Goal: Information Seeking & Learning: Learn about a topic

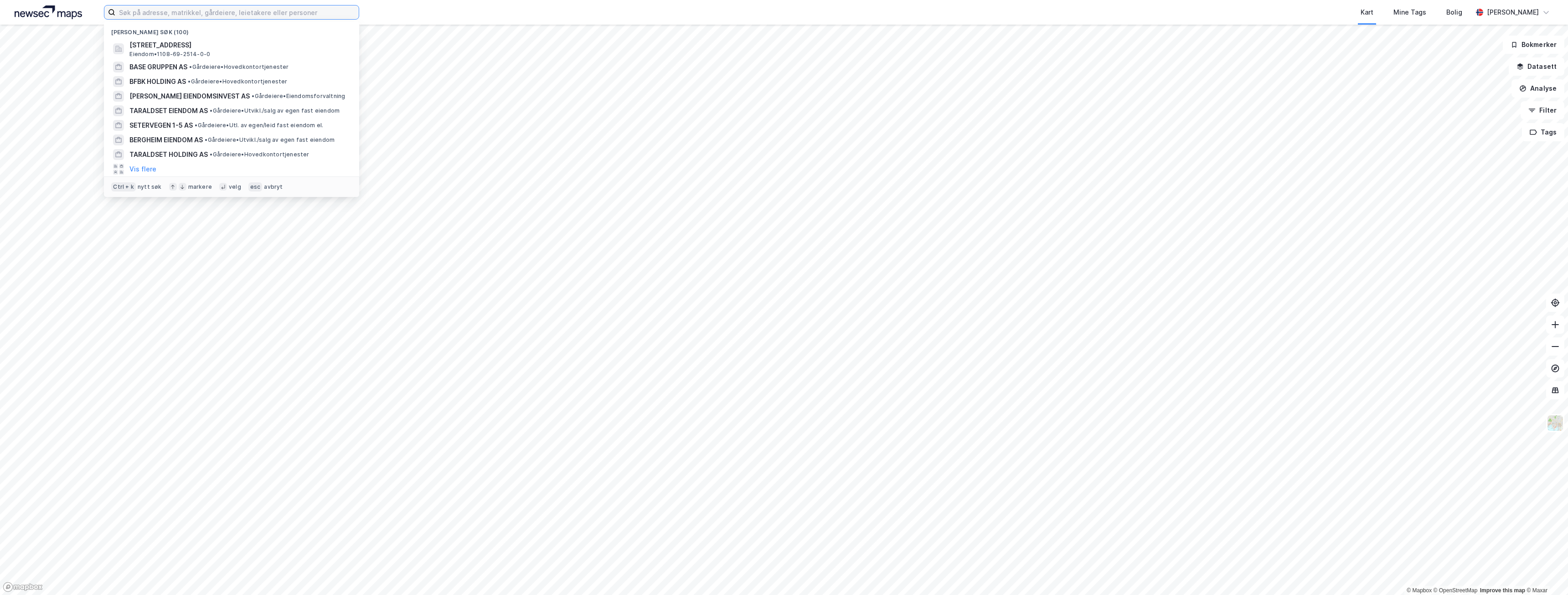
click at [253, 5] on input at bounding box center [237, 12] width 243 height 13
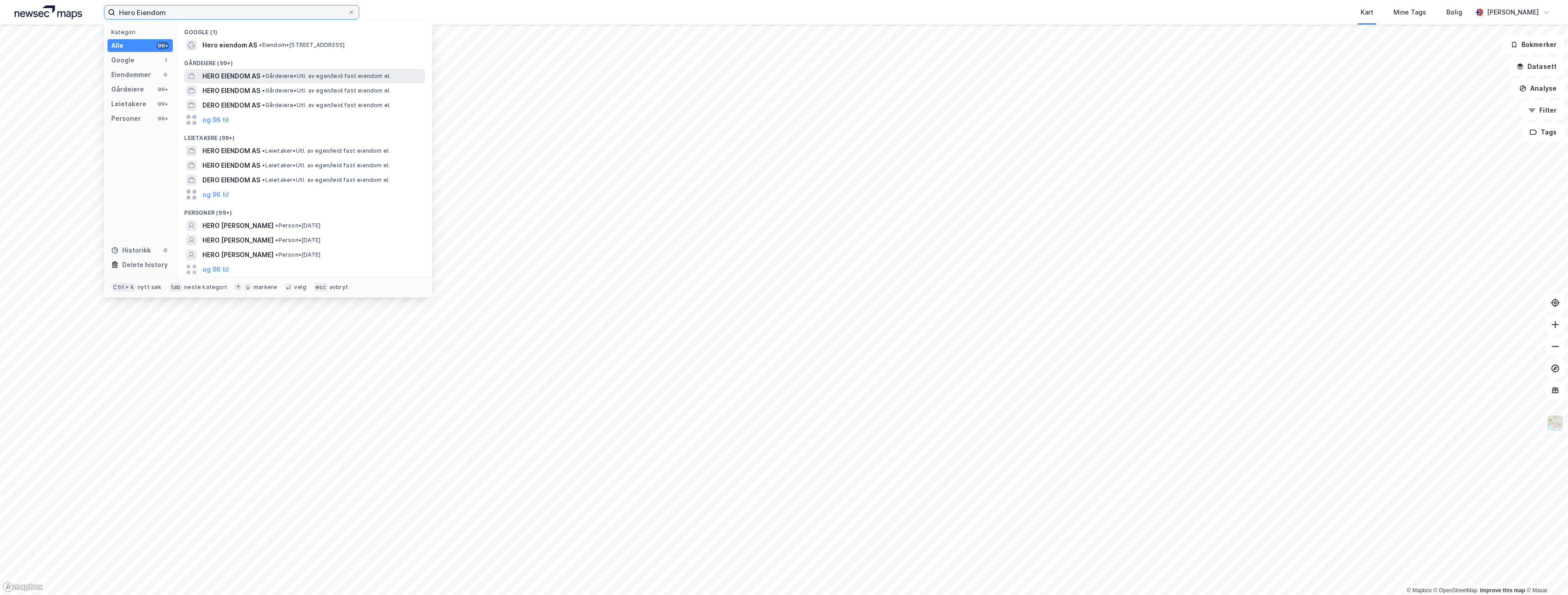
type input "Hero Eiendom"
click at [243, 79] on span "HERO EIENDOM AS" at bounding box center [231, 76] width 58 height 11
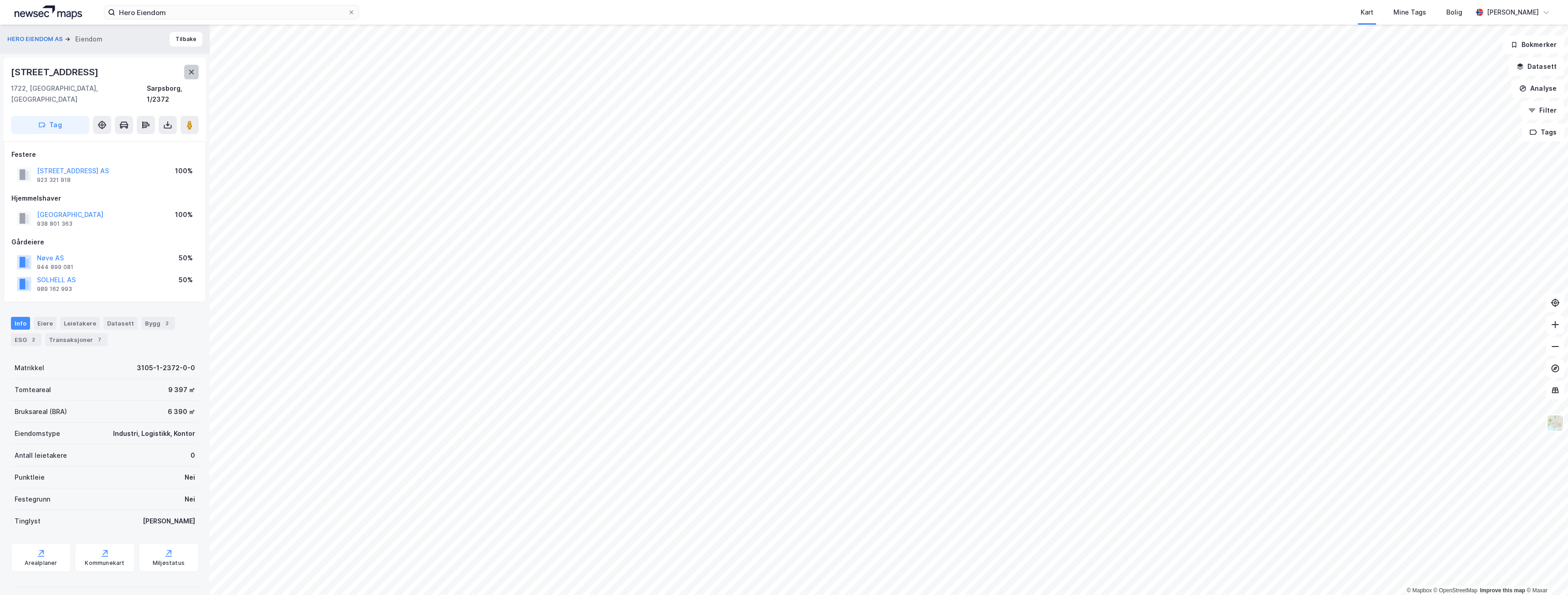
click at [192, 76] on button at bounding box center [192, 72] width 15 height 15
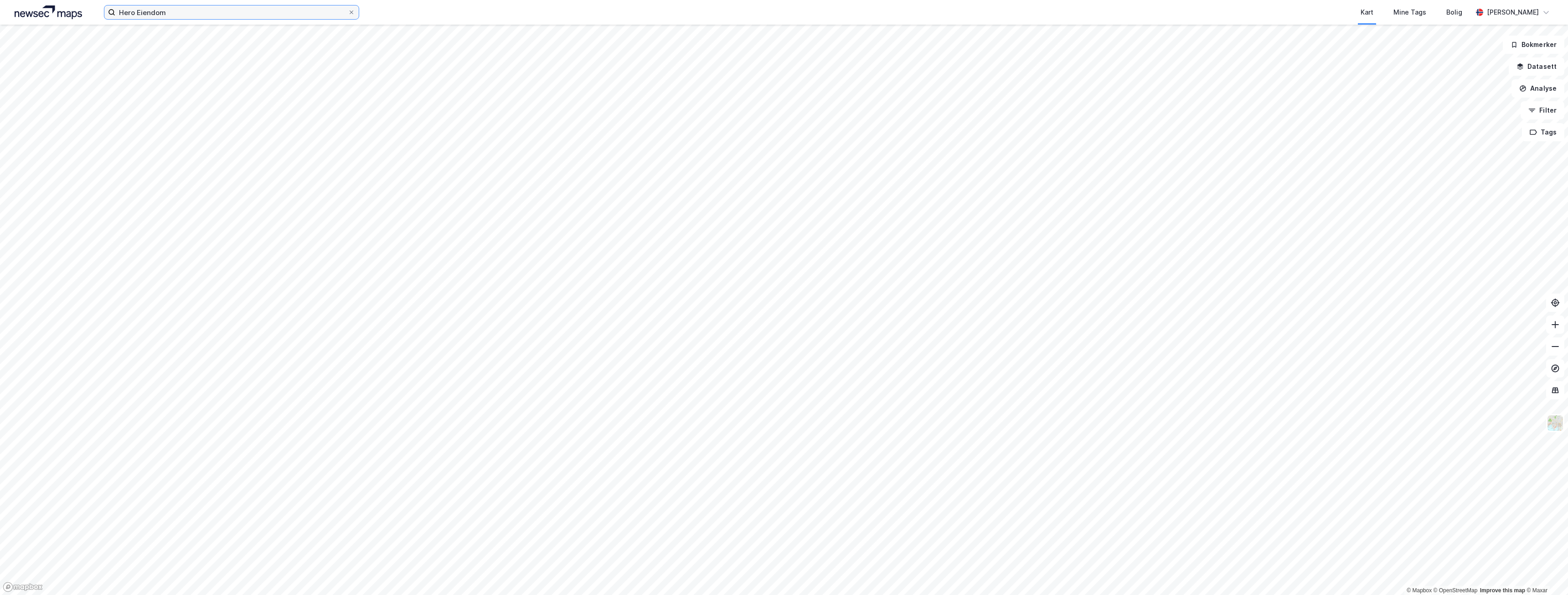
click at [164, 11] on input "Hero Eiendom" at bounding box center [231, 12] width 233 height 13
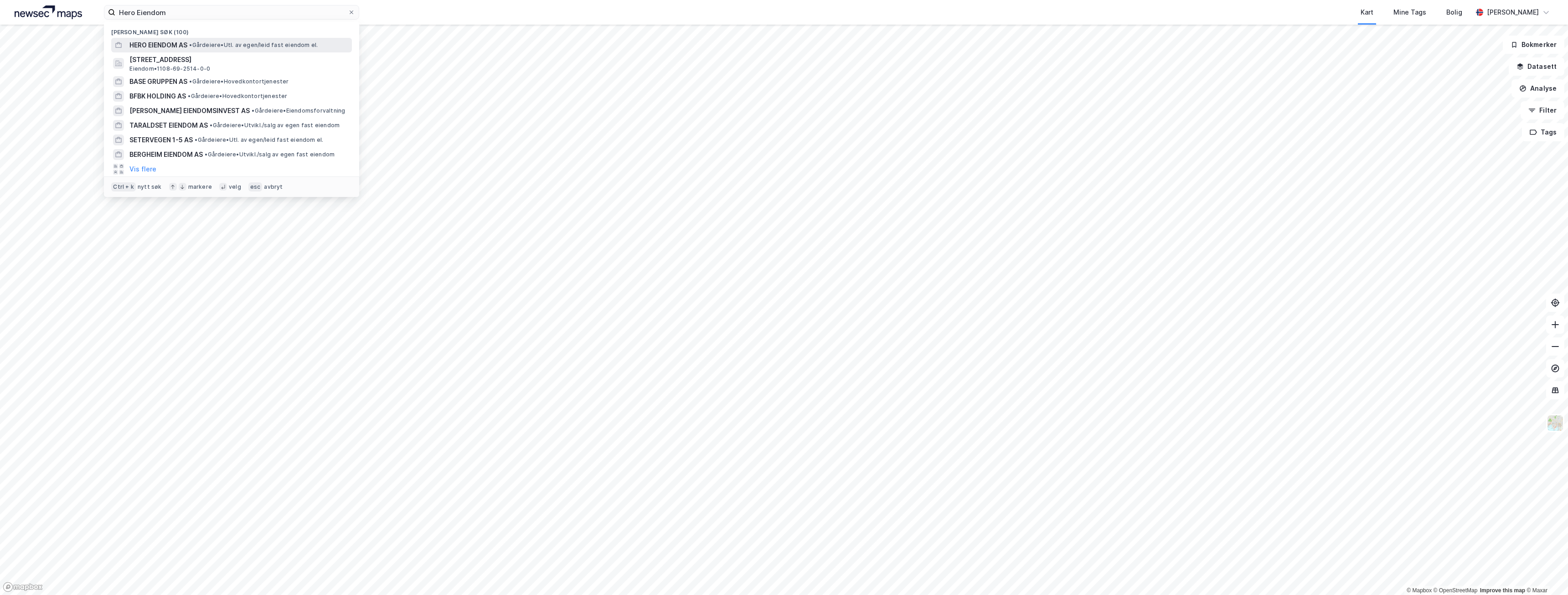
click at [184, 47] on span "HERO EIENDOM AS" at bounding box center [158, 45] width 58 height 11
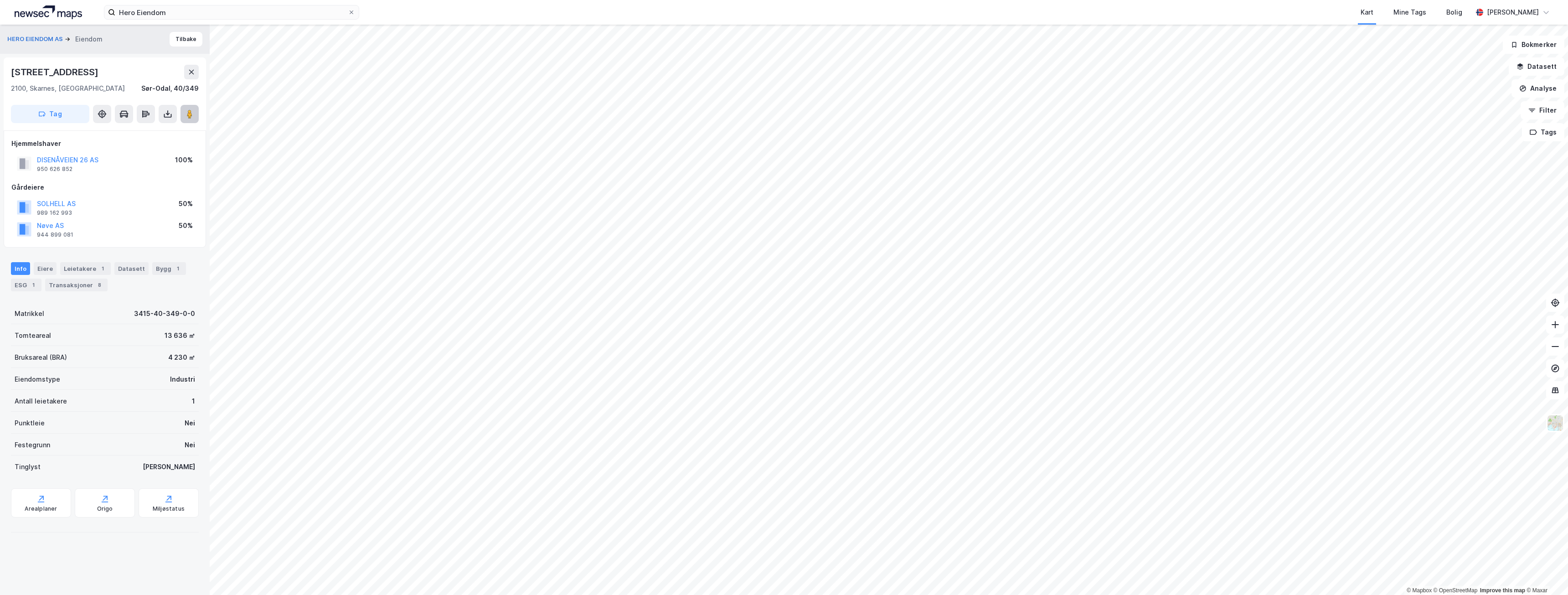
click at [186, 114] on icon at bounding box center [189, 114] width 9 height 9
click at [33, 37] on button "HERO EIENDOM AS" at bounding box center [36, 39] width 57 height 9
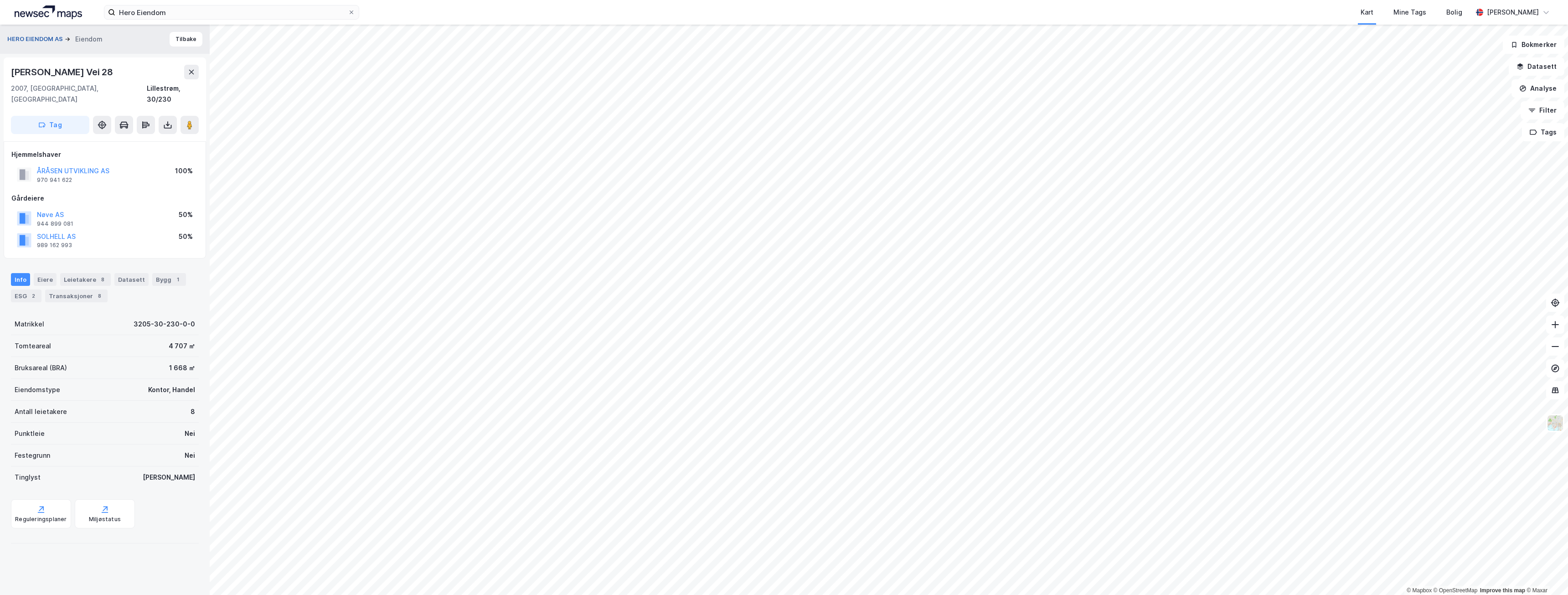
click at [33, 42] on button "HERO EIENDOM AS" at bounding box center [36, 39] width 57 height 9
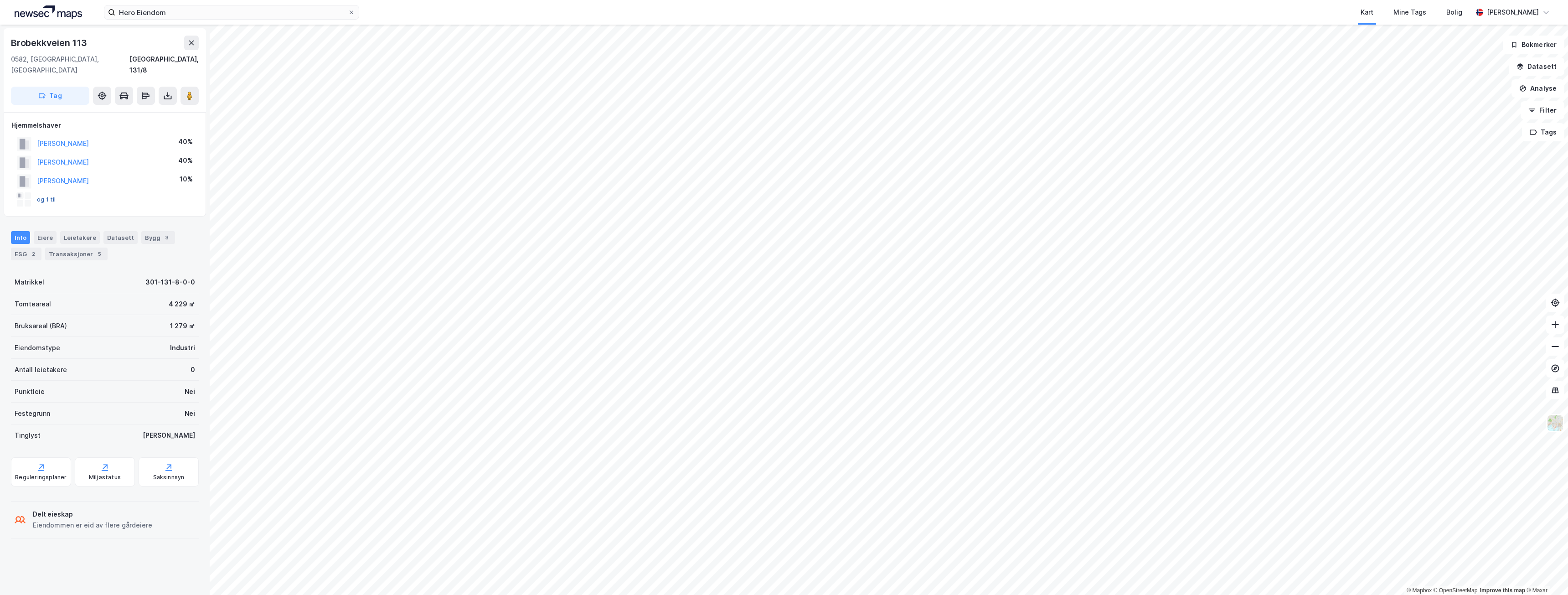
click at [0, 0] on button "og 1 til" at bounding box center [0, 0] width 0 height 0
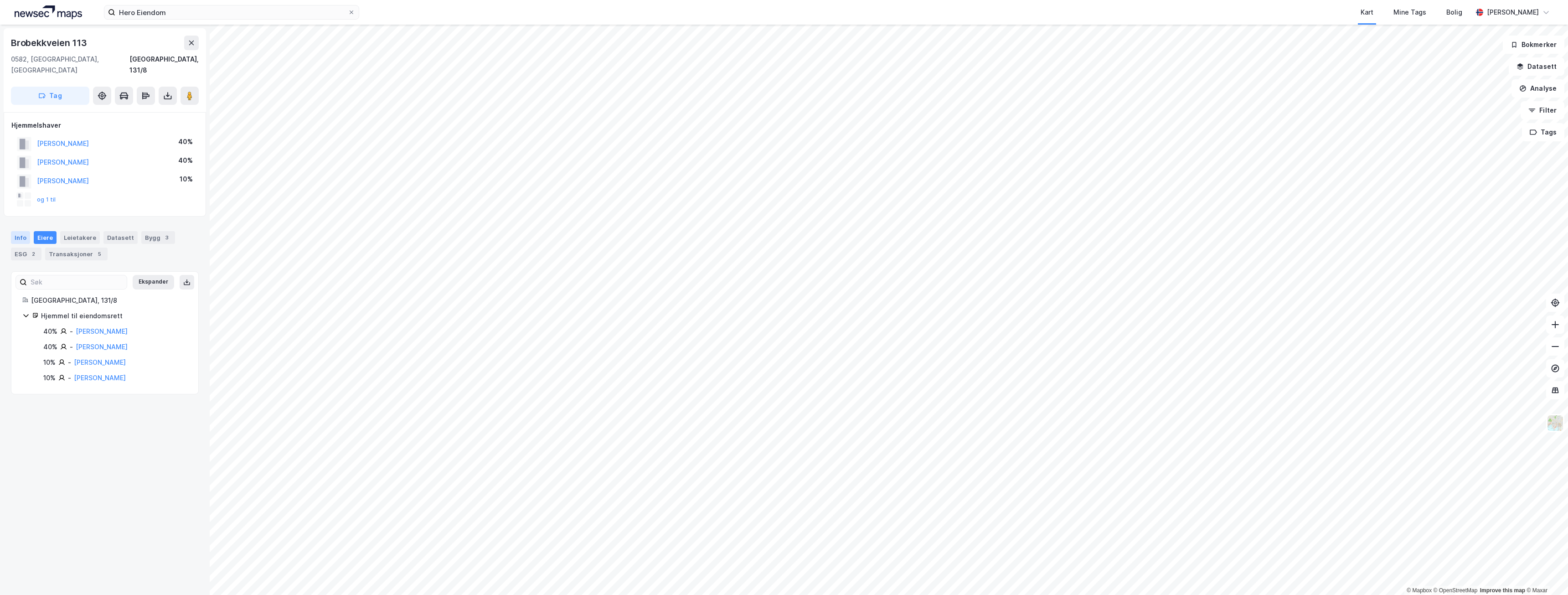
click at [21, 231] on div "Info" at bounding box center [20, 238] width 19 height 13
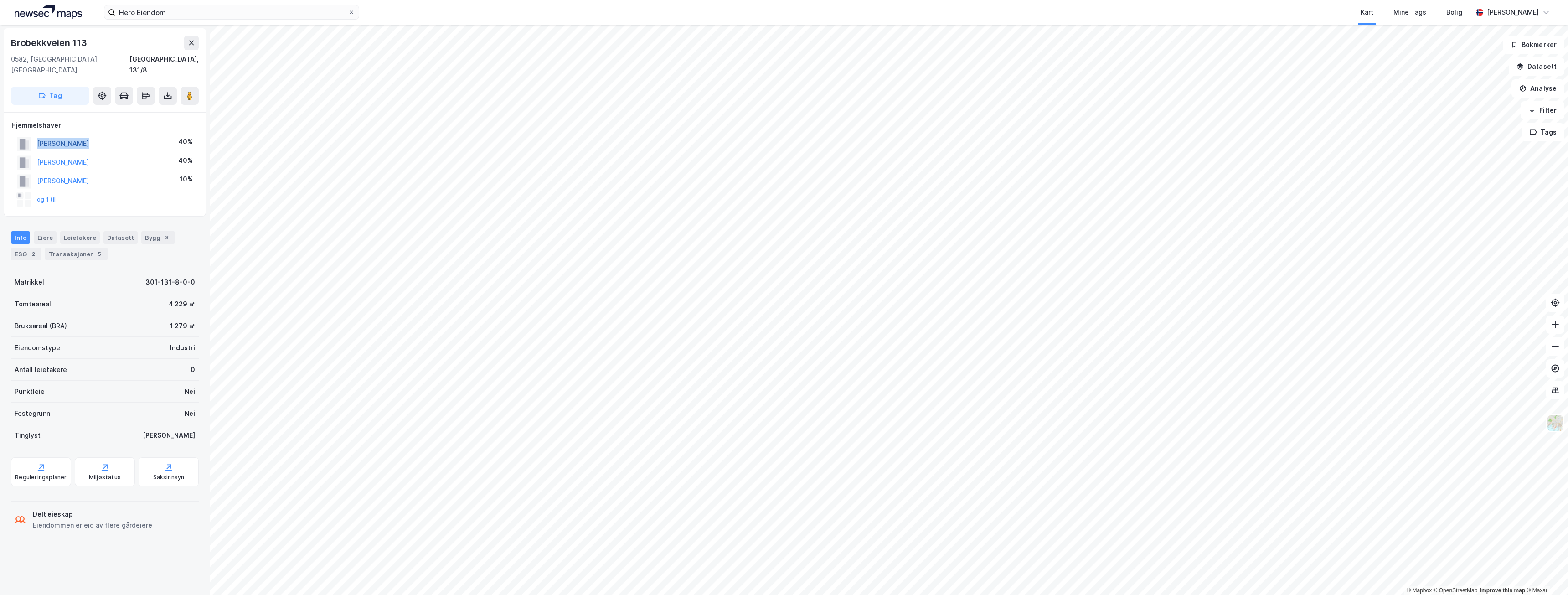
drag, startPoint x: 104, startPoint y: 131, endPoint x: 37, endPoint y: 135, distance: 67.1
click at [37, 135] on div "[PERSON_NAME] 40%" at bounding box center [105, 144] width 187 height 19
click at [0, 0] on button "[PERSON_NAME]" at bounding box center [0, 0] width 0 height 0
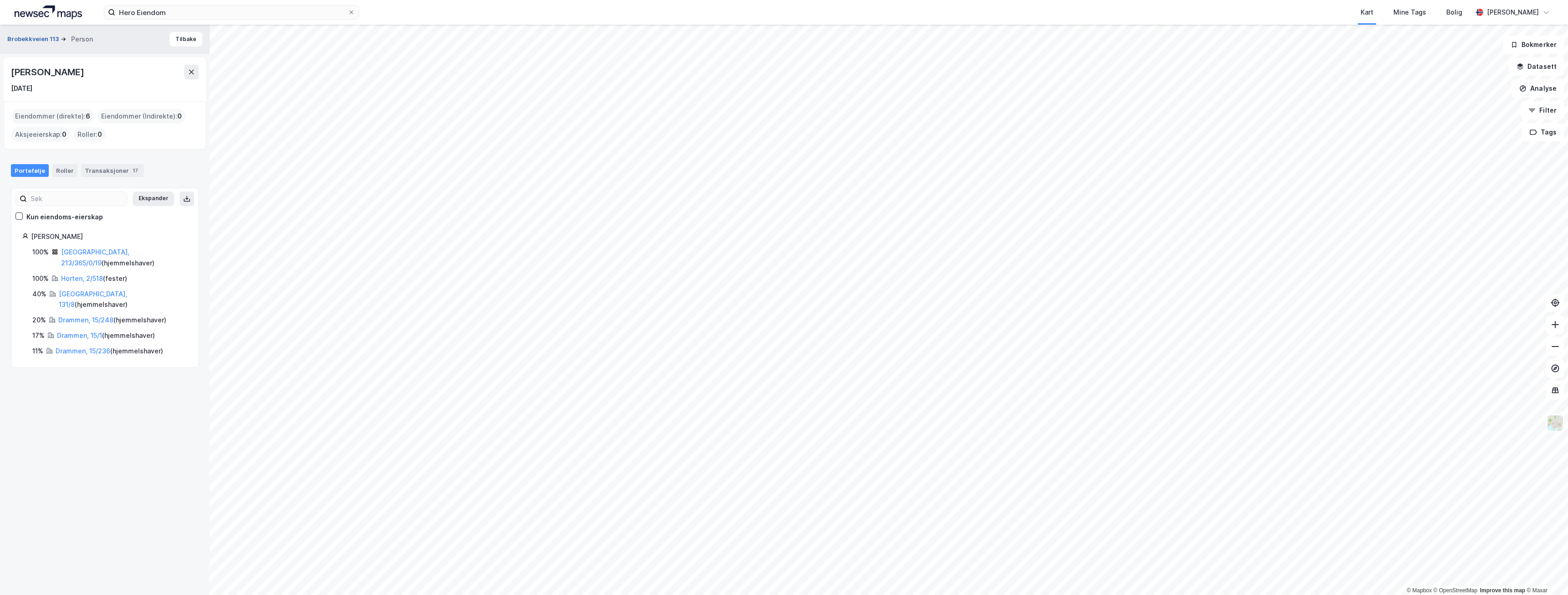
click at [26, 39] on button "Brobekkveien 113" at bounding box center [34, 39] width 54 height 9
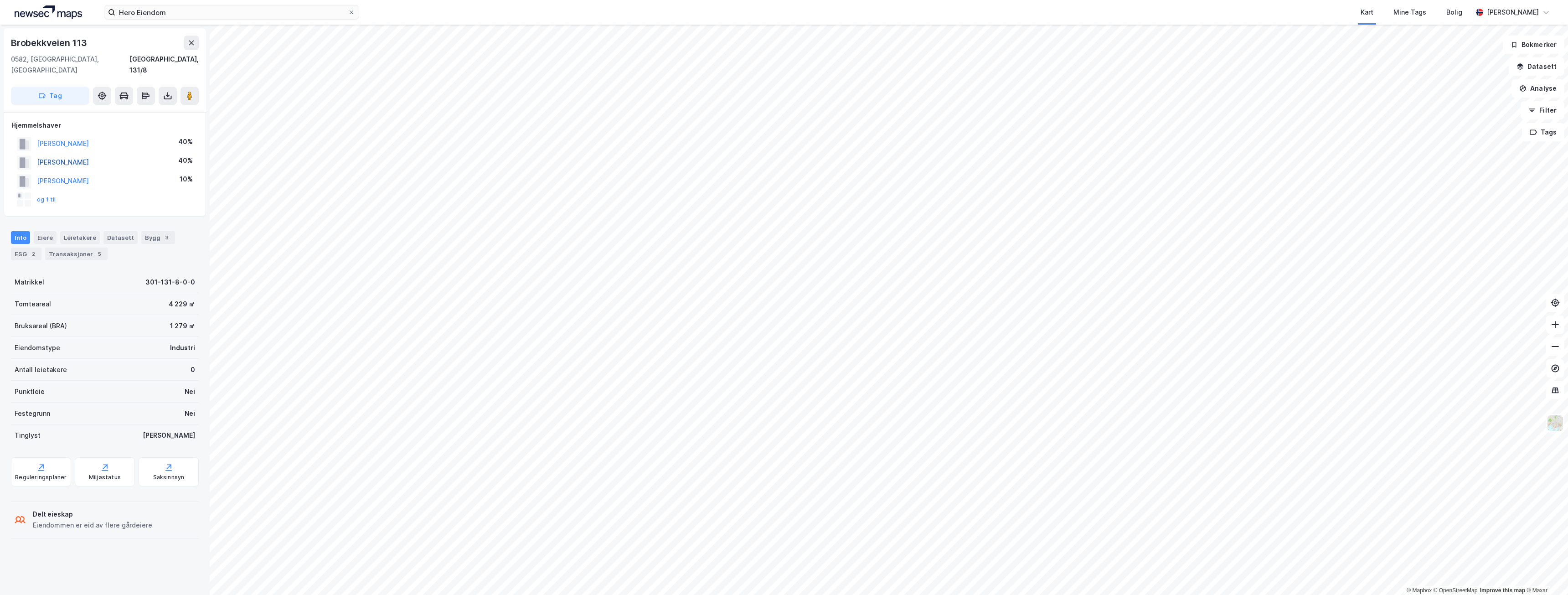
click at [0, 0] on button "[PERSON_NAME]" at bounding box center [0, 0] width 0 height 0
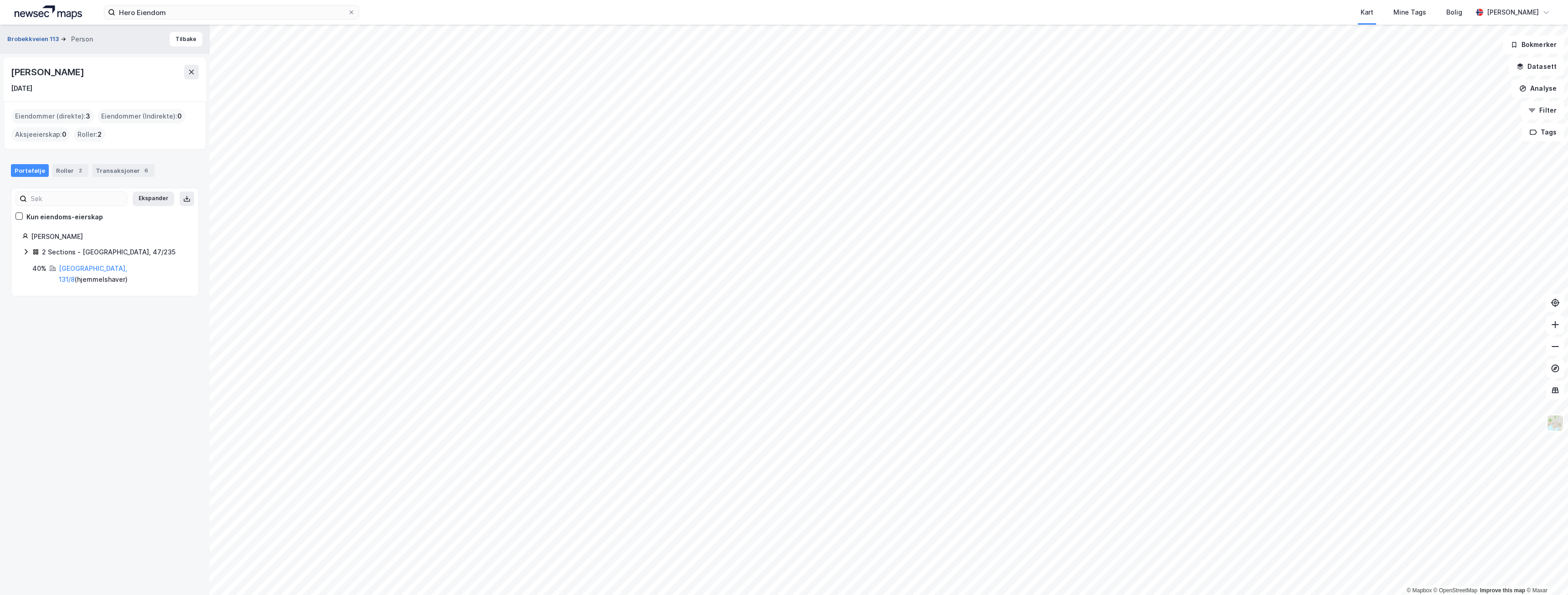
click at [31, 39] on button "Brobekkveien 113" at bounding box center [34, 39] width 54 height 9
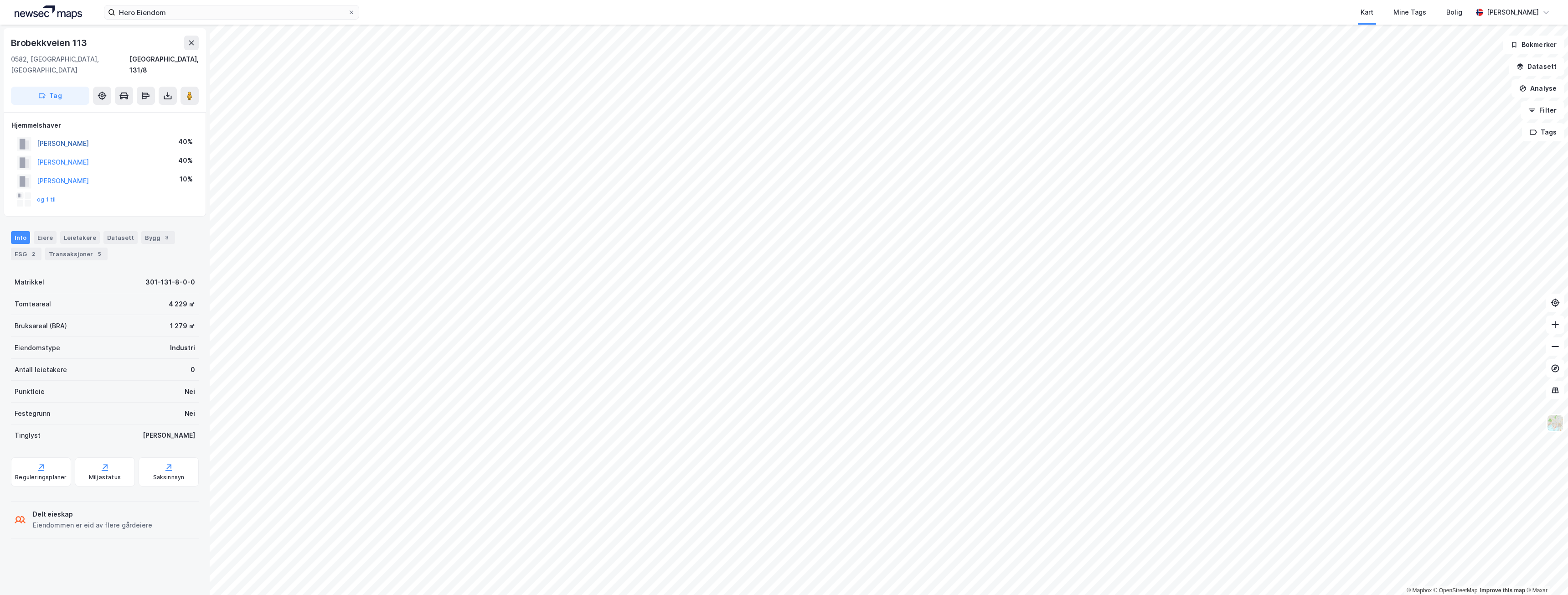
click at [0, 0] on button "[PERSON_NAME]" at bounding box center [0, 0] width 0 height 0
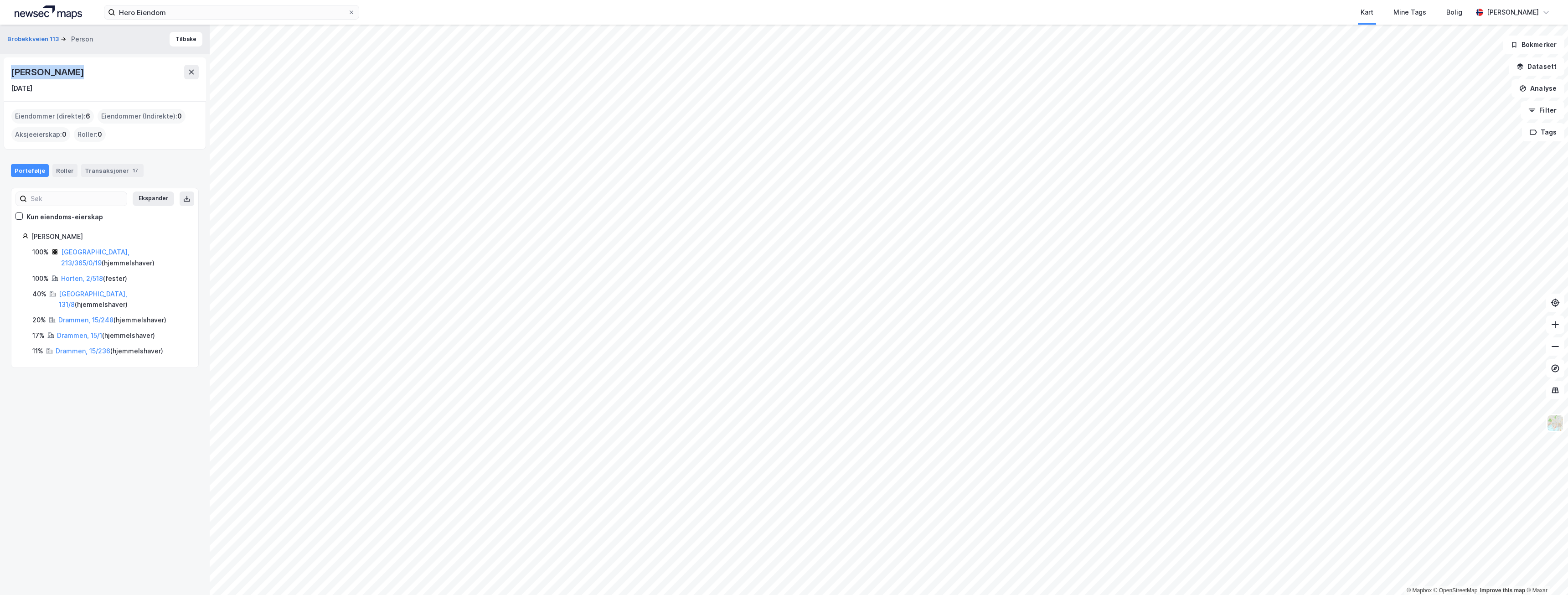
drag, startPoint x: 83, startPoint y: 76, endPoint x: 1, endPoint y: 75, distance: 82.0
click at [1, 75] on div "Brobekkveien 113 Person [PERSON_NAME] [DATE] Eiendommer (direkte) : 6 Eiendomme…" at bounding box center [105, 309] width 209 height 571
copy div "[PERSON_NAME]"
click at [18, 35] on button "Brobekkveien 113" at bounding box center [34, 39] width 54 height 9
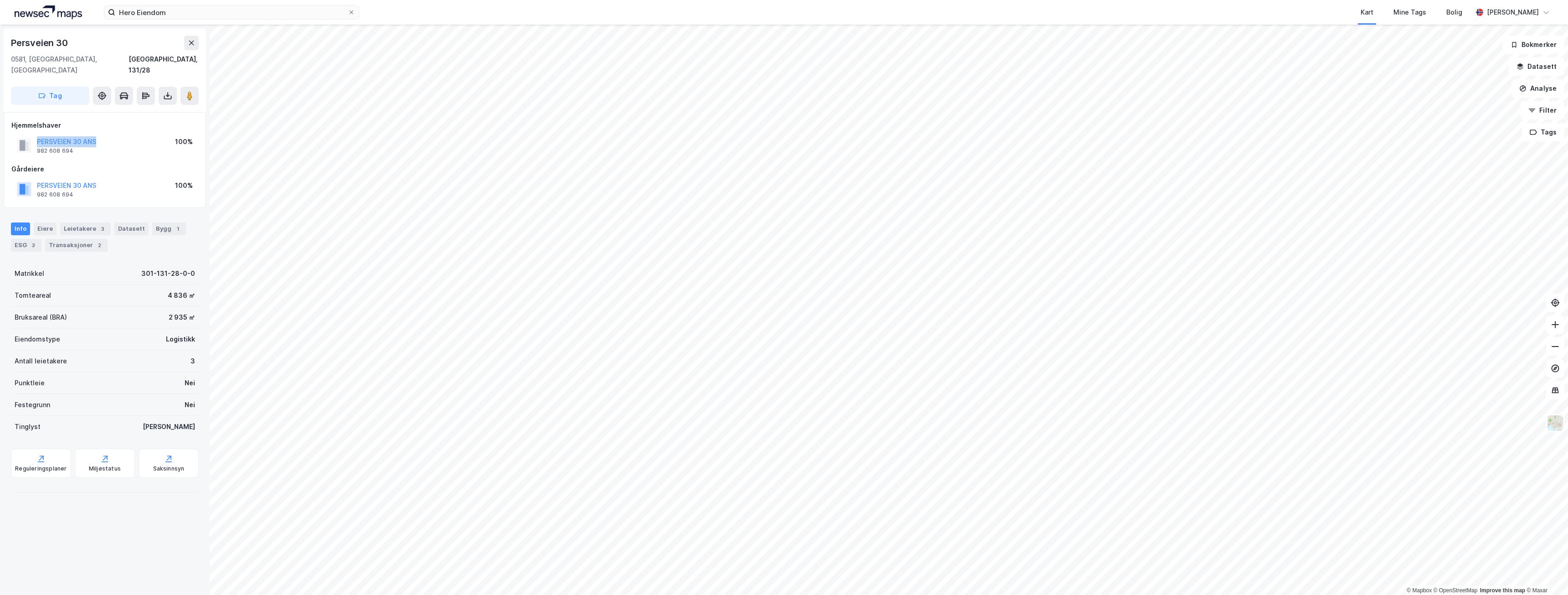
drag, startPoint x: 119, startPoint y: 128, endPoint x: 25, endPoint y: 128, distance: 94.0
click at [25, 135] on div "PERSVEIEN 30 ANS 982 608 694 100%" at bounding box center [105, 146] width 187 height 22
copy button "PERSVEIEN 30 ANS"
drag, startPoint x: 68, startPoint y: 43, endPoint x: -10, endPoint y: 43, distance: 78.0
click at [0, 43] on html "Hero Eiendom Kart Mine Tags Bolig [PERSON_NAME] © Mapbox © OpenStreetMap Improv…" at bounding box center [784, 297] width 1568 height 595
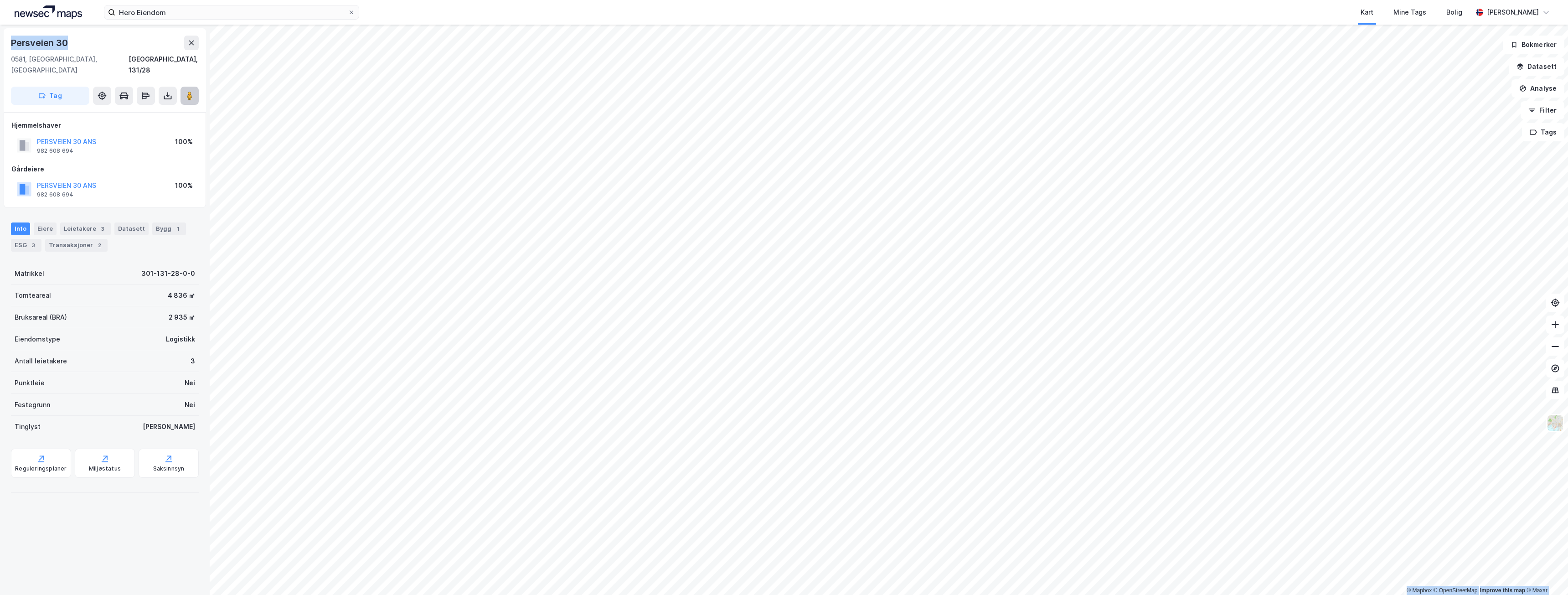
click at [192, 91] on image at bounding box center [189, 96] width 5 height 9
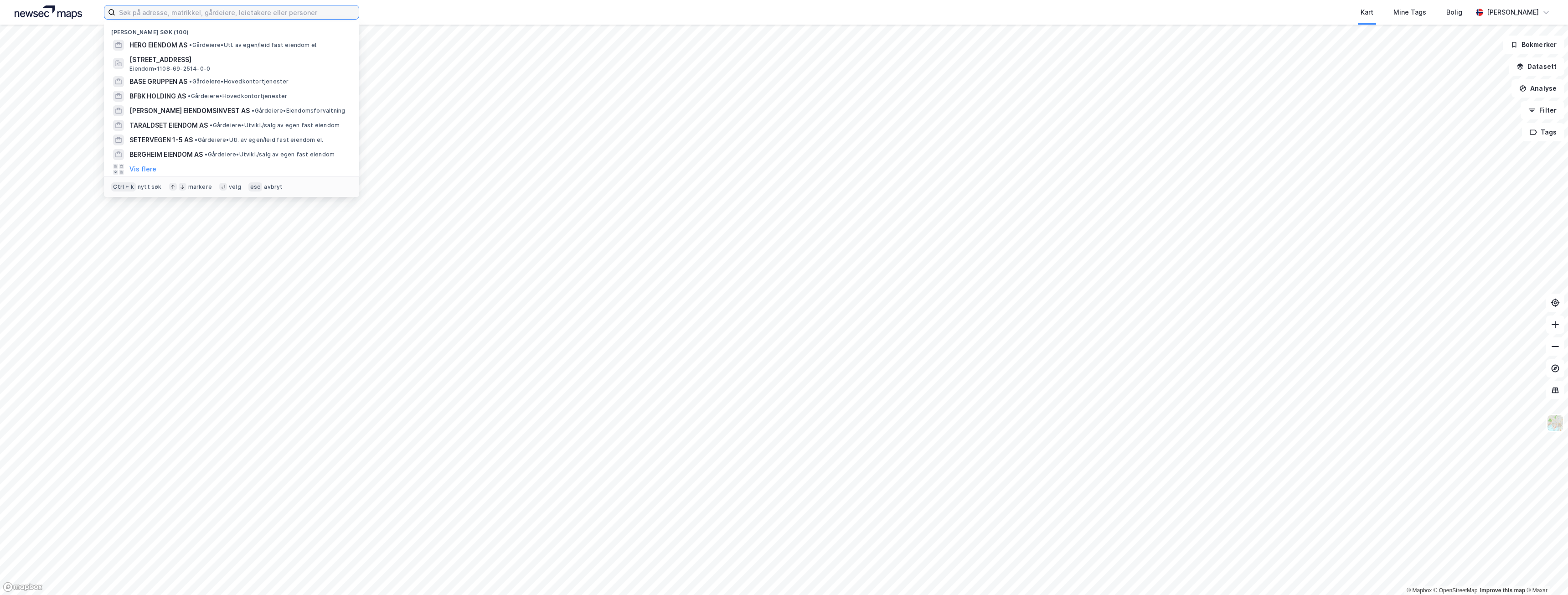
click at [157, 15] on input at bounding box center [237, 12] width 243 height 13
paste input "Friis & Friis"
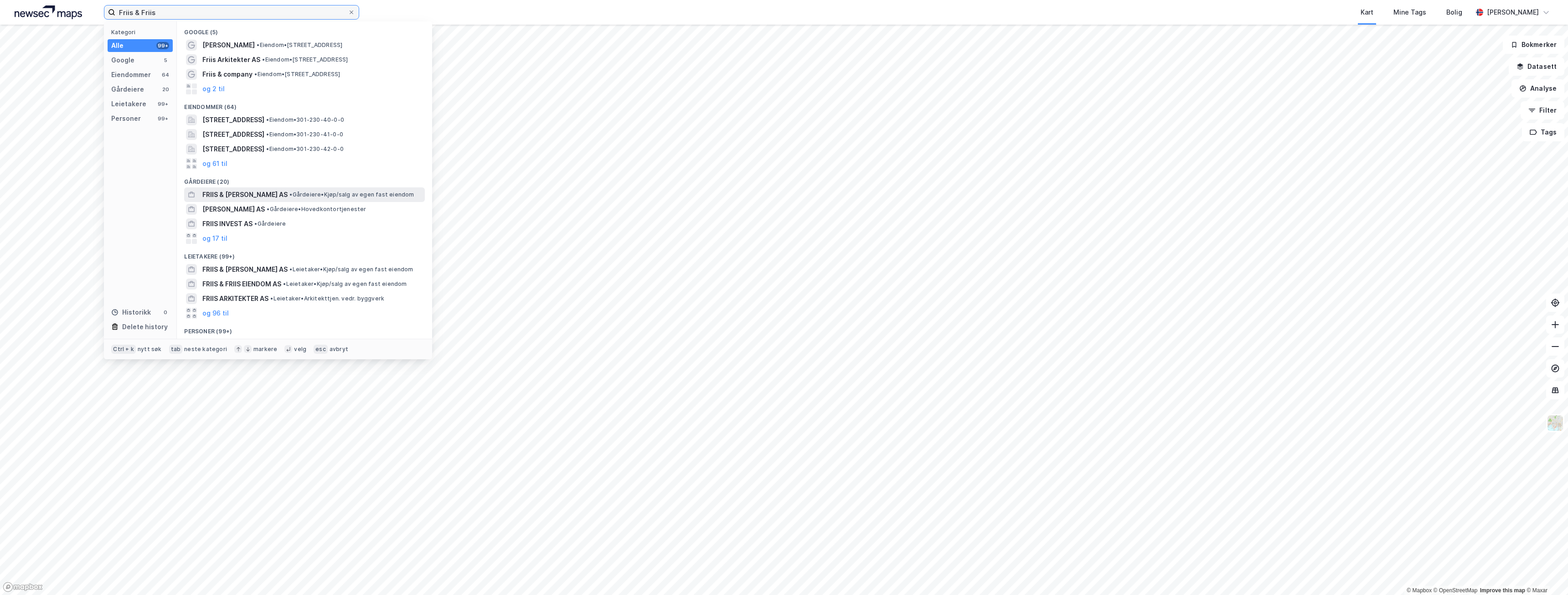
type input "Friis & Friis"
click at [290, 197] on span "• Gårdeiere • Kjøp/salg av egen fast eiendom" at bounding box center [352, 195] width 124 height 7
